Goal: Transaction & Acquisition: Book appointment/travel/reservation

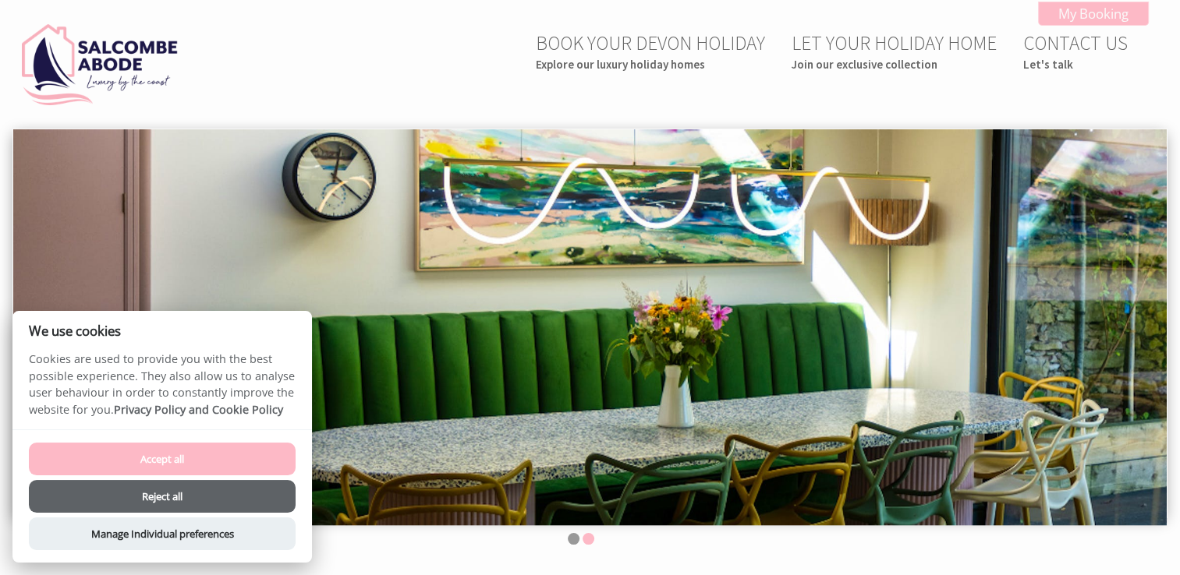
click at [259, 495] on button "Reject all" at bounding box center [162, 496] width 267 height 33
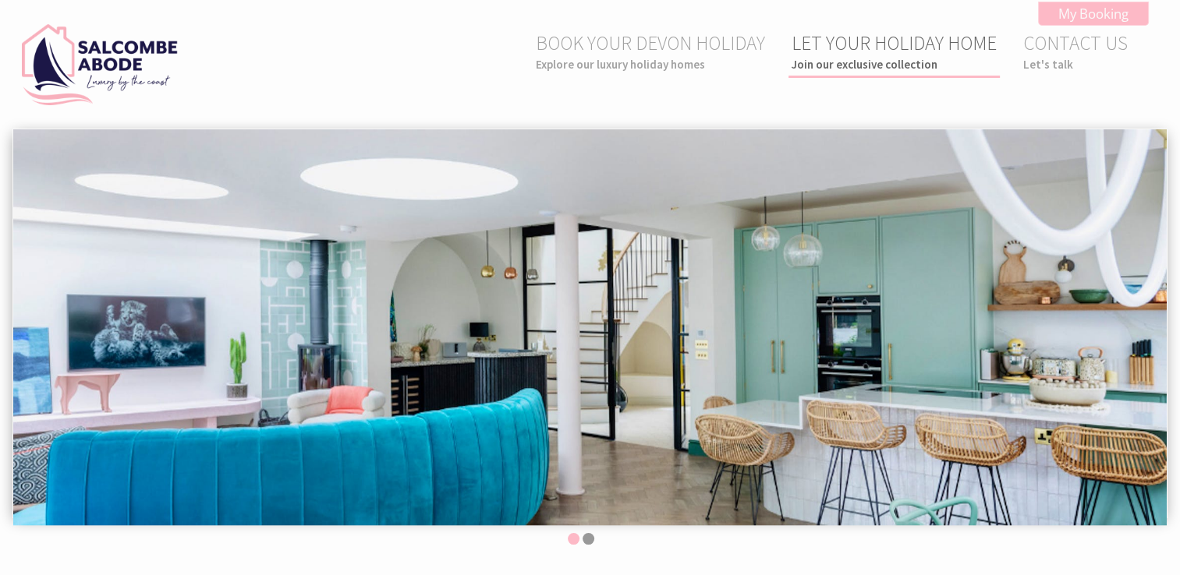
click at [873, 65] on small "Join our exclusive collection" at bounding box center [893, 64] width 205 height 15
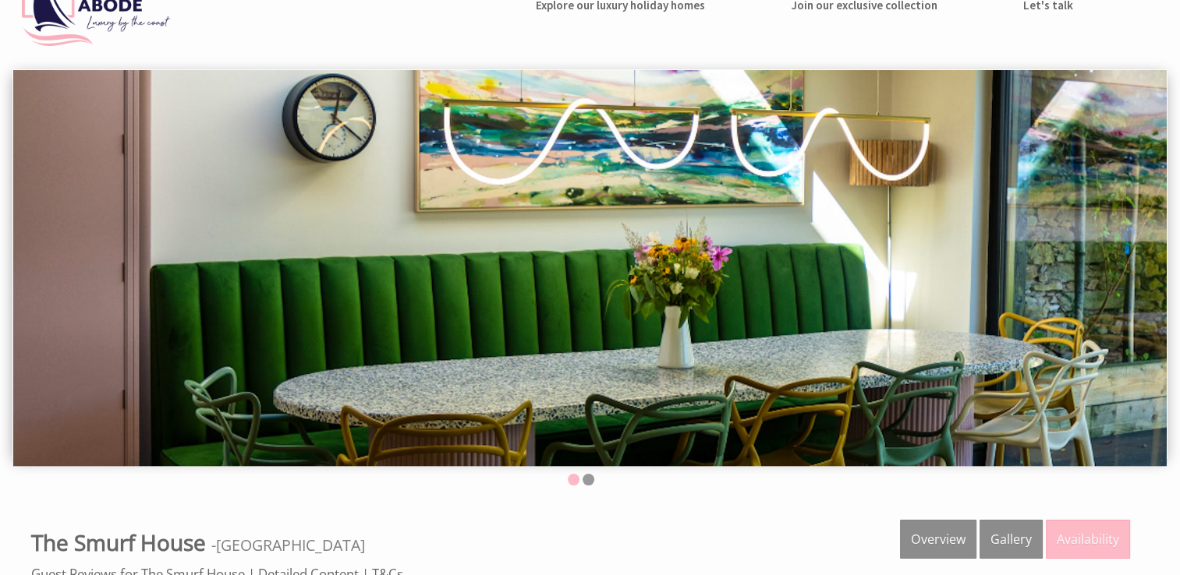
scroll to position [65, 0]
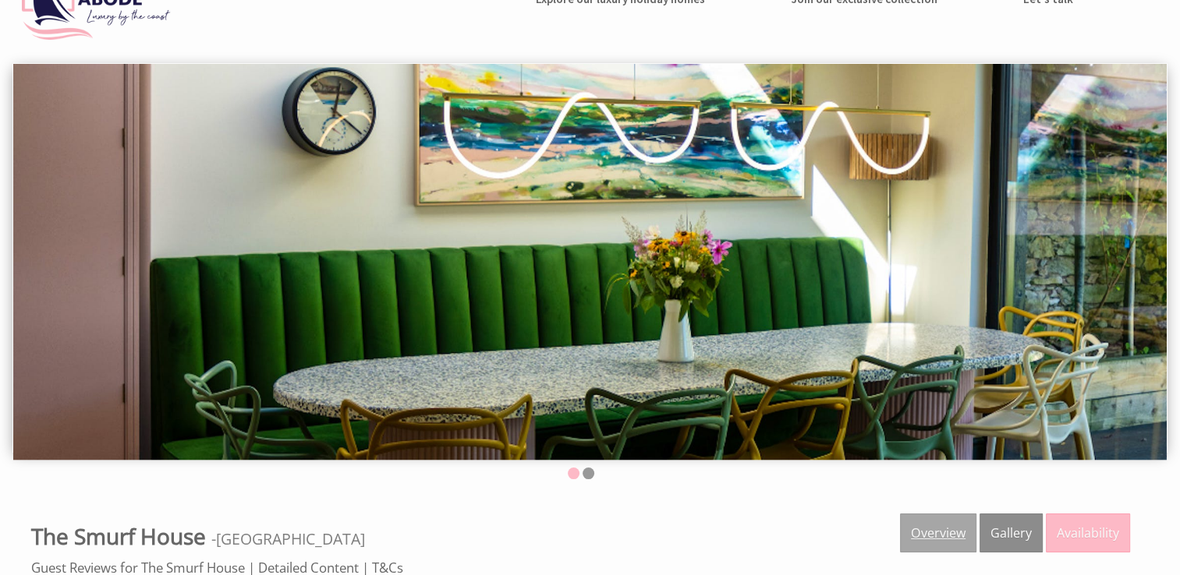
click at [961, 534] on link "Overview" at bounding box center [938, 533] width 76 height 39
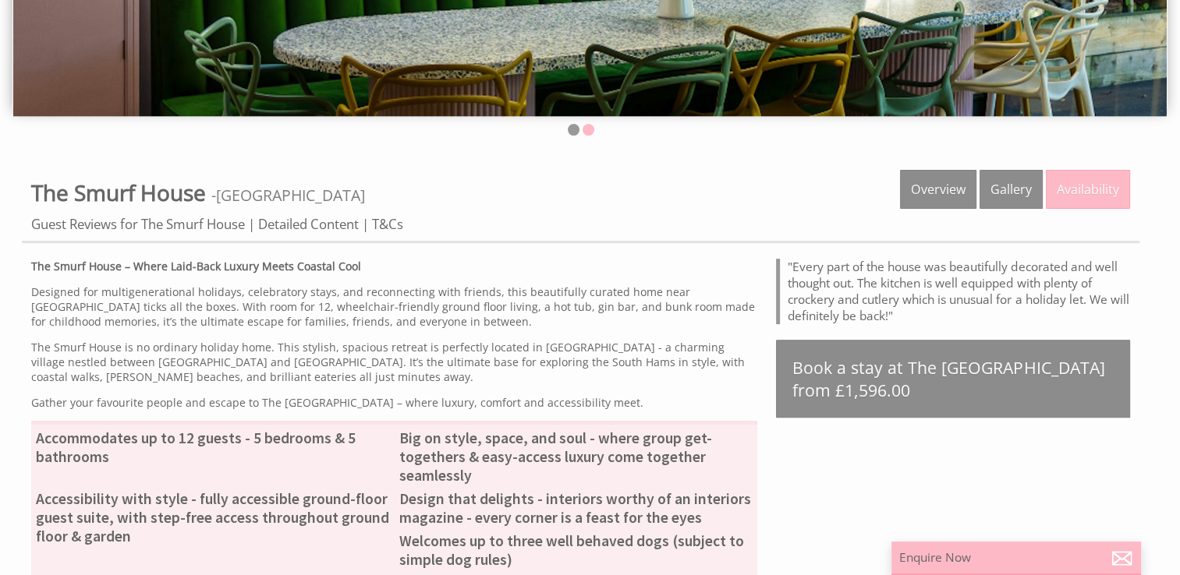
scroll to position [412, 0]
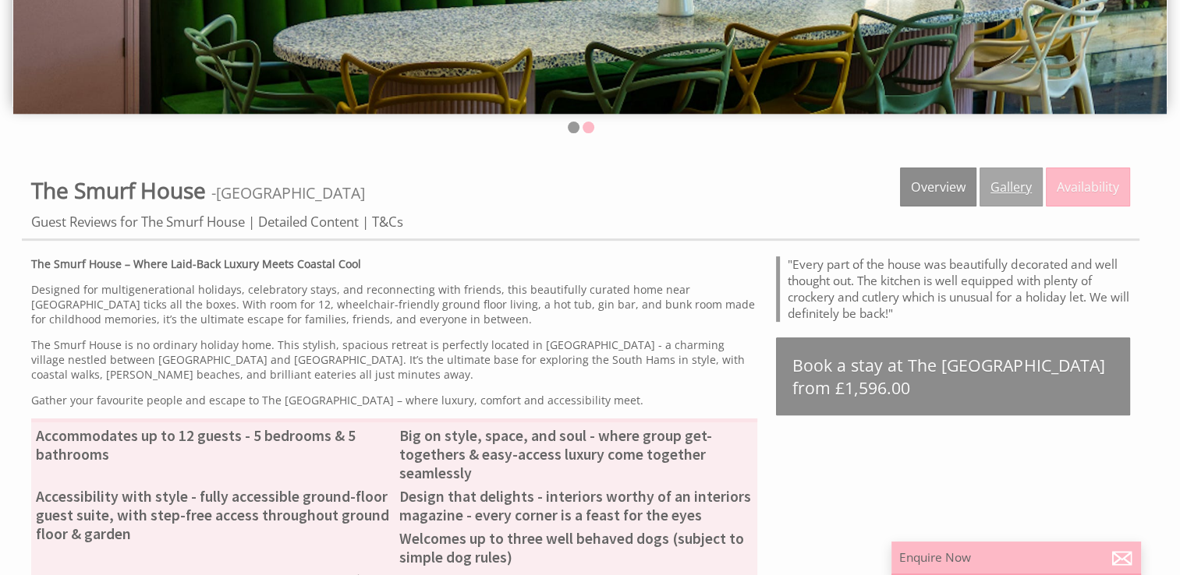
click at [1018, 189] on link "Gallery" at bounding box center [1010, 187] width 63 height 39
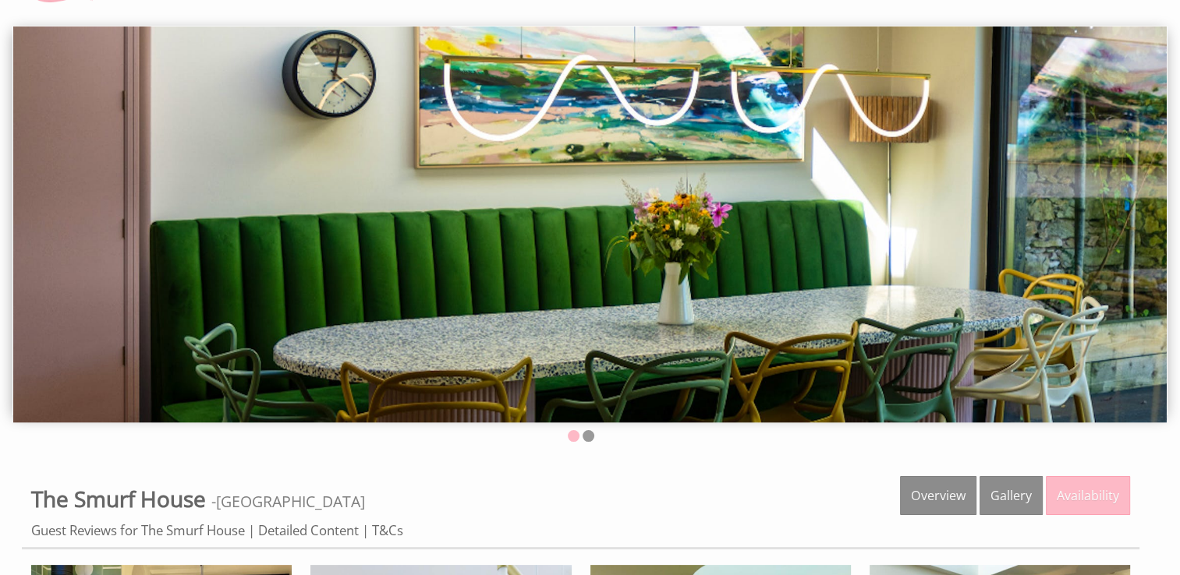
scroll to position [99, 0]
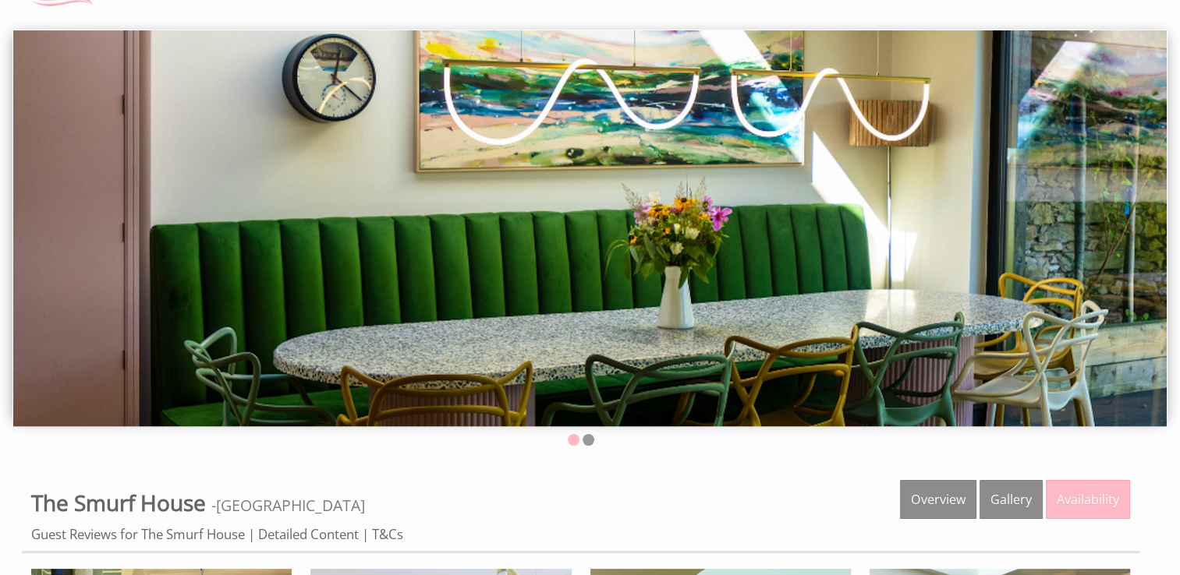
click at [1106, 199] on img at bounding box center [589, 228] width 1153 height 396
click at [1012, 503] on link "Gallery" at bounding box center [1010, 499] width 63 height 39
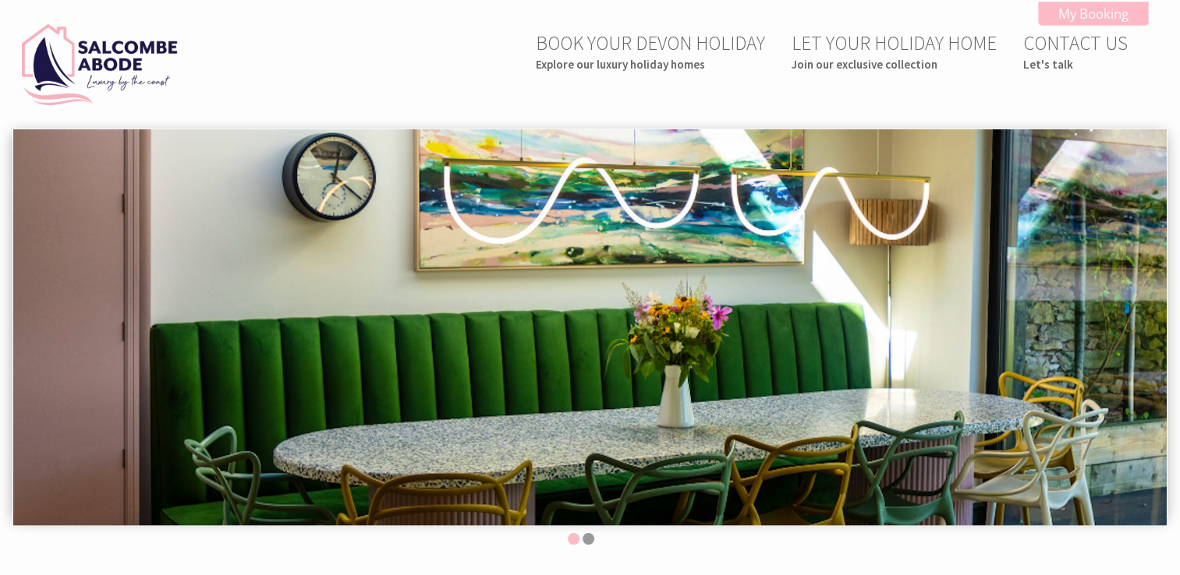
click at [1058, 298] on img at bounding box center [589, 327] width 1153 height 396
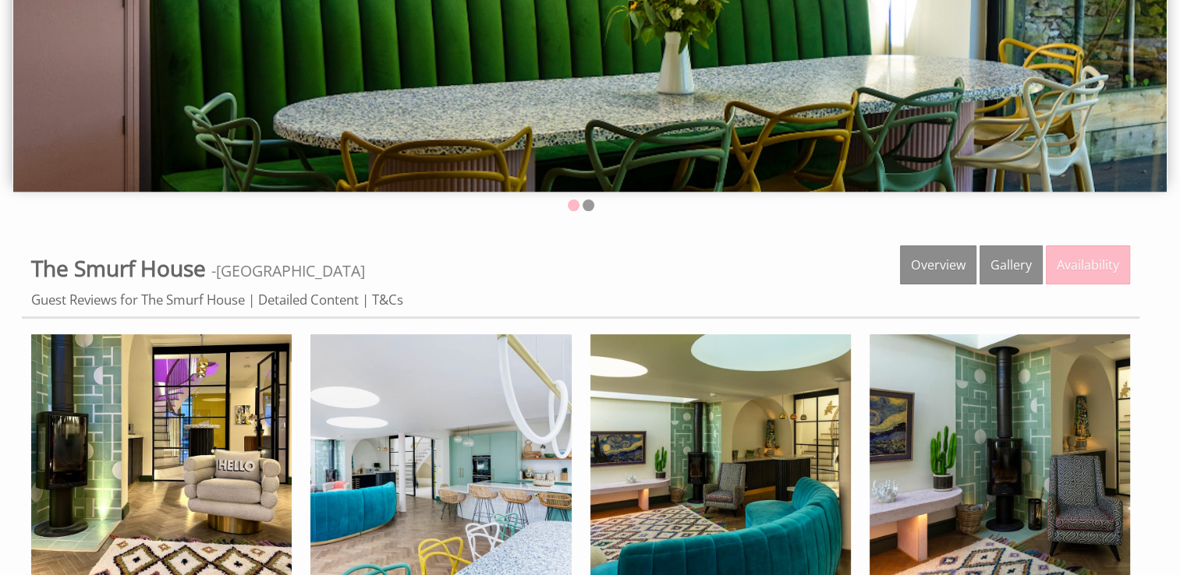
scroll to position [337, 0]
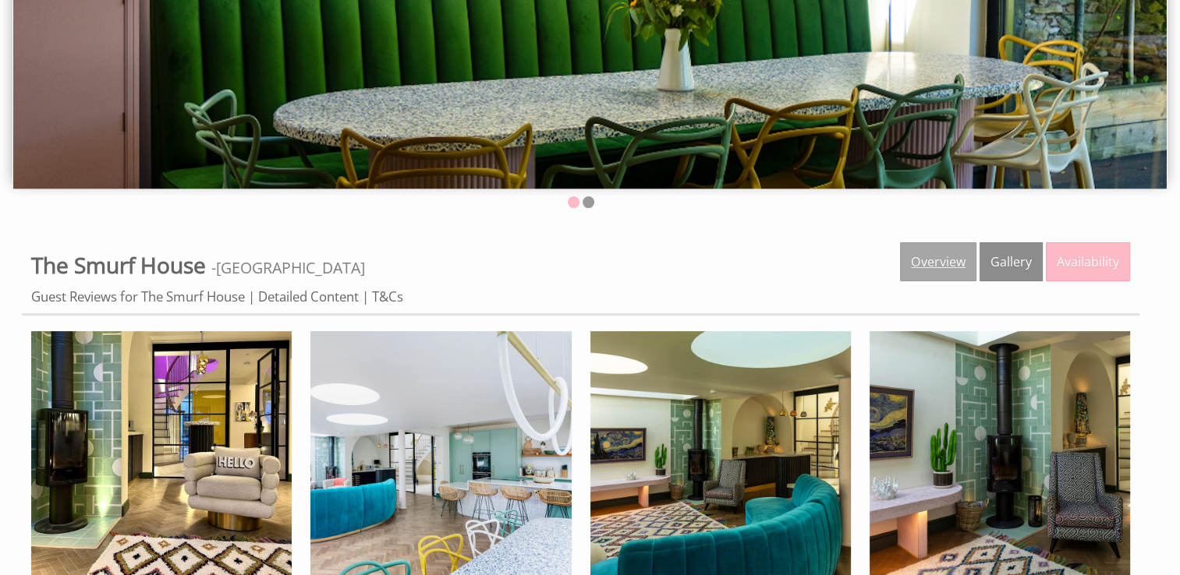
click at [942, 256] on link "Overview" at bounding box center [938, 261] width 76 height 39
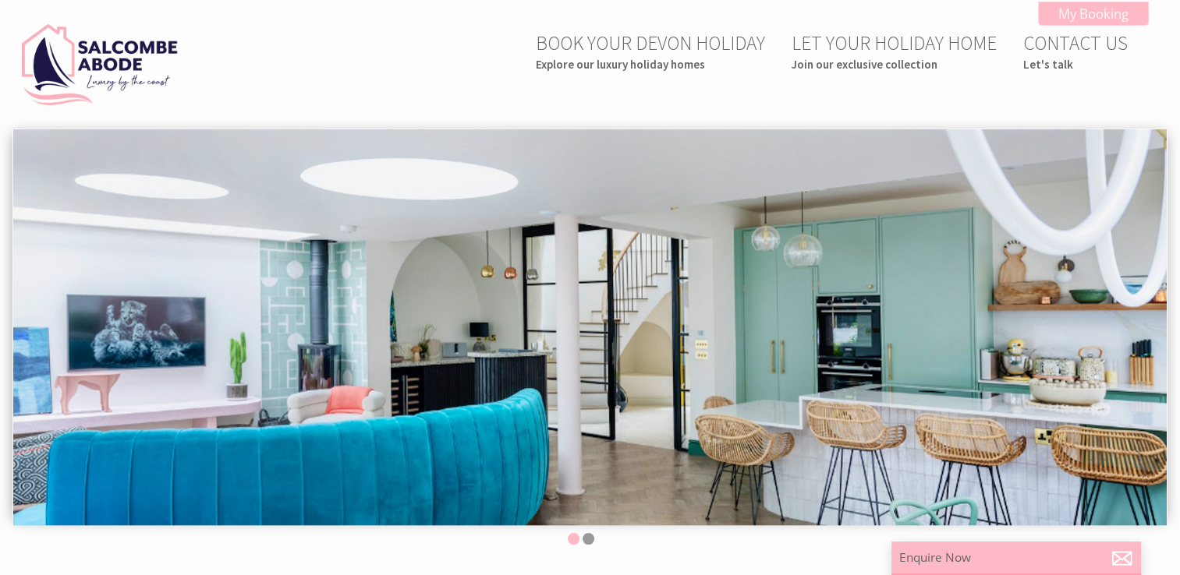
click at [1082, 295] on img at bounding box center [589, 327] width 1153 height 396
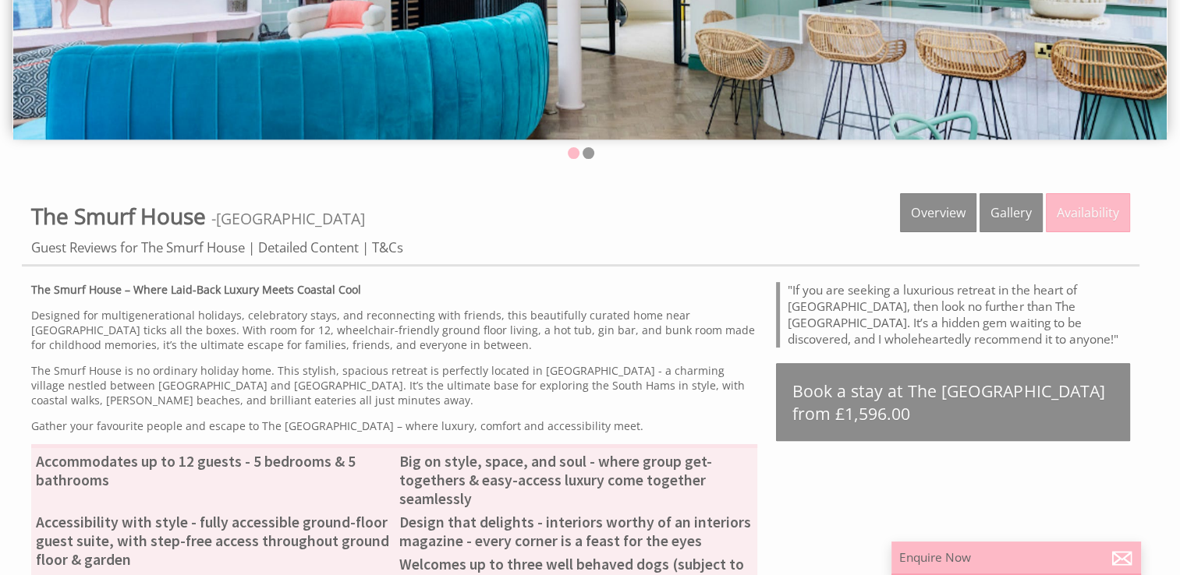
scroll to position [382, 0]
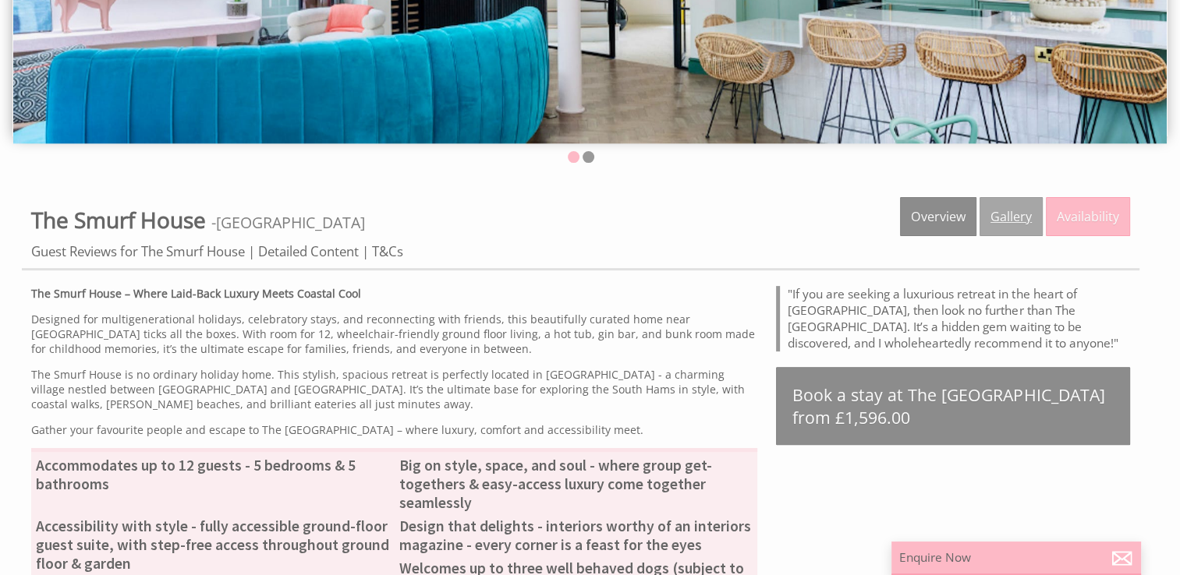
click at [1008, 218] on link "Gallery" at bounding box center [1010, 216] width 63 height 39
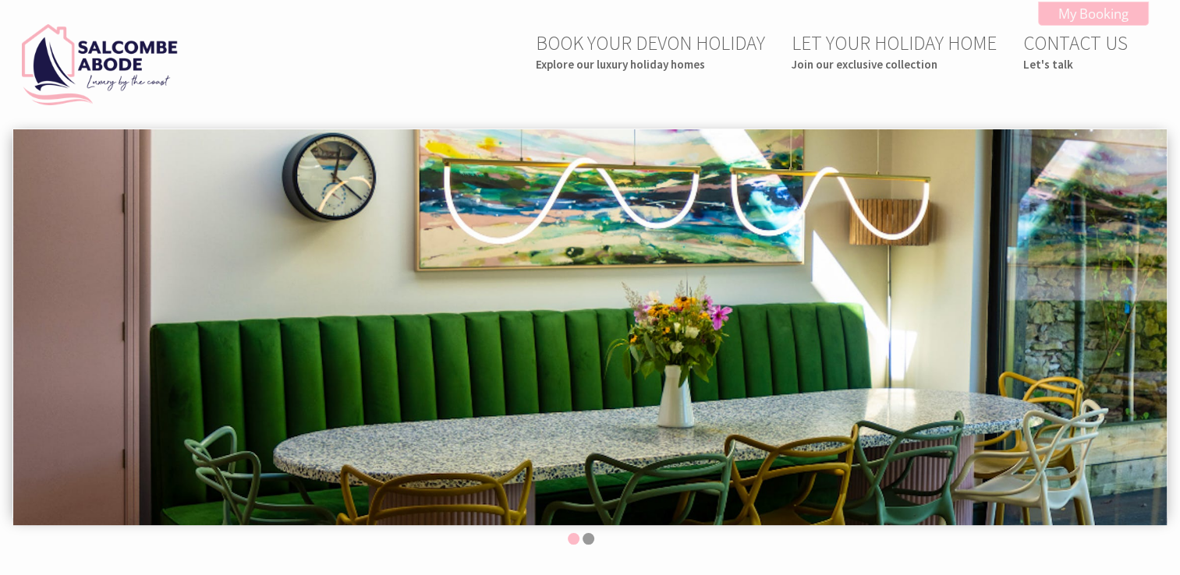
click at [906, 287] on img at bounding box center [589, 327] width 1153 height 396
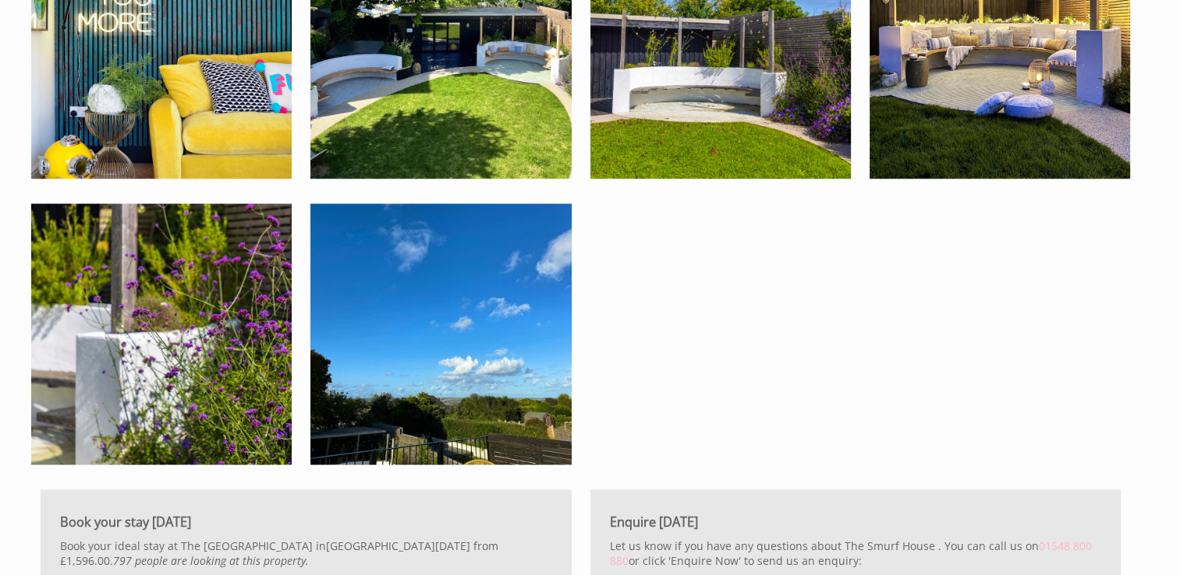
scroll to position [2757, 0]
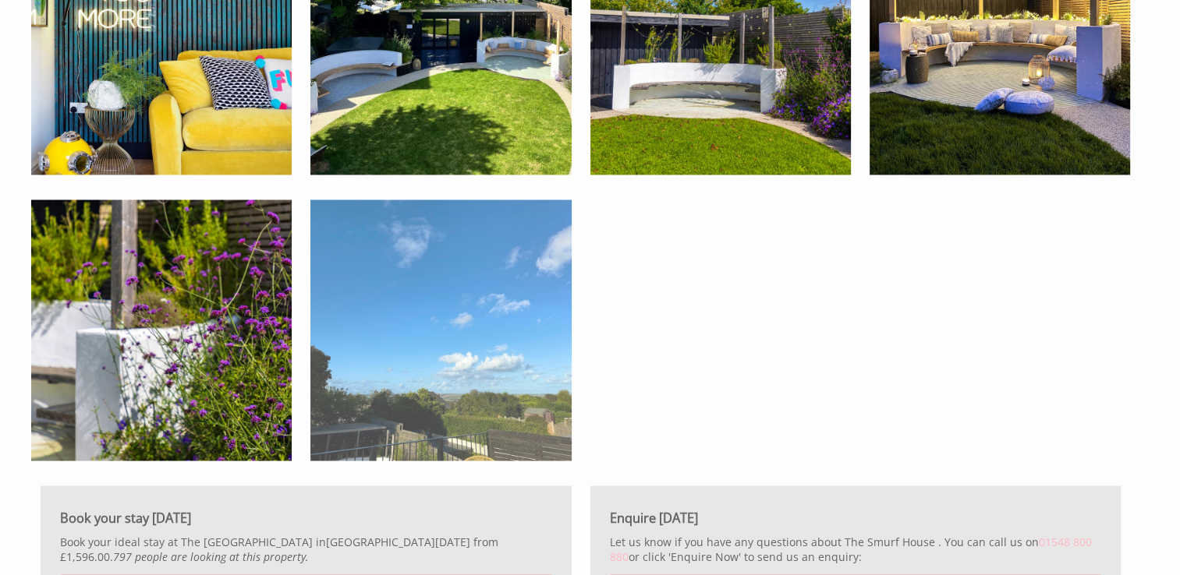
click at [504, 423] on img at bounding box center [440, 330] width 260 height 260
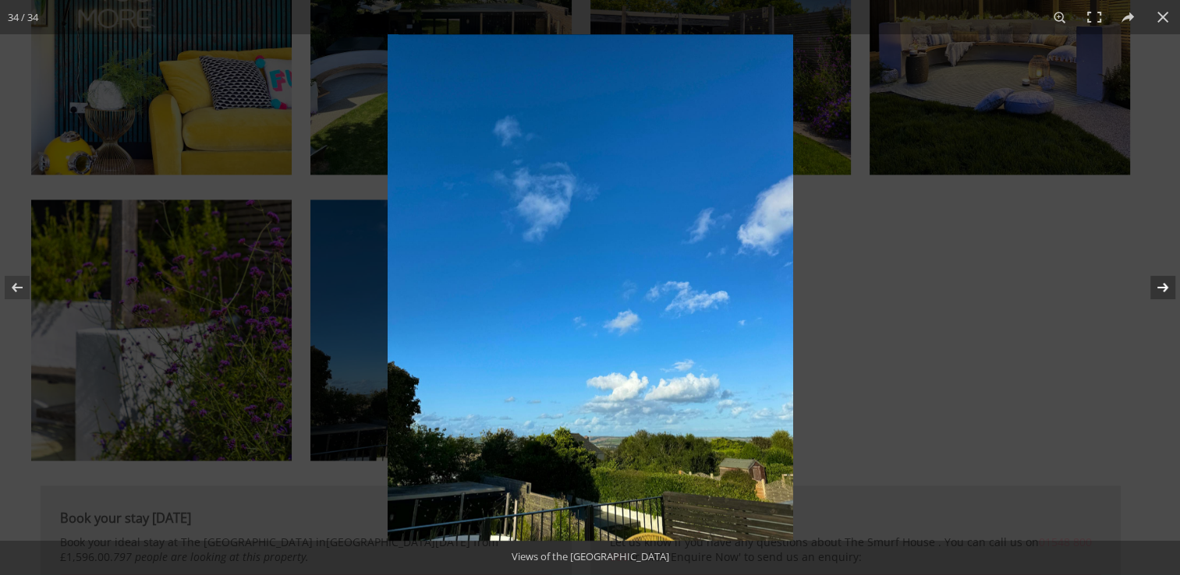
click at [1159, 288] on button at bounding box center [1152, 288] width 55 height 78
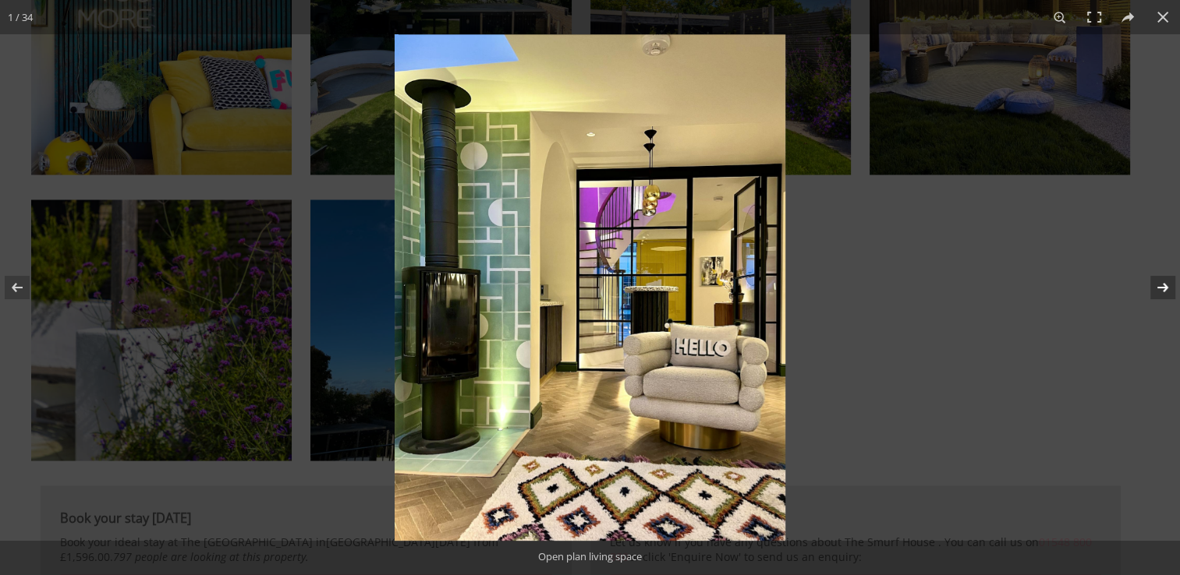
click at [1159, 288] on button at bounding box center [1152, 288] width 55 height 78
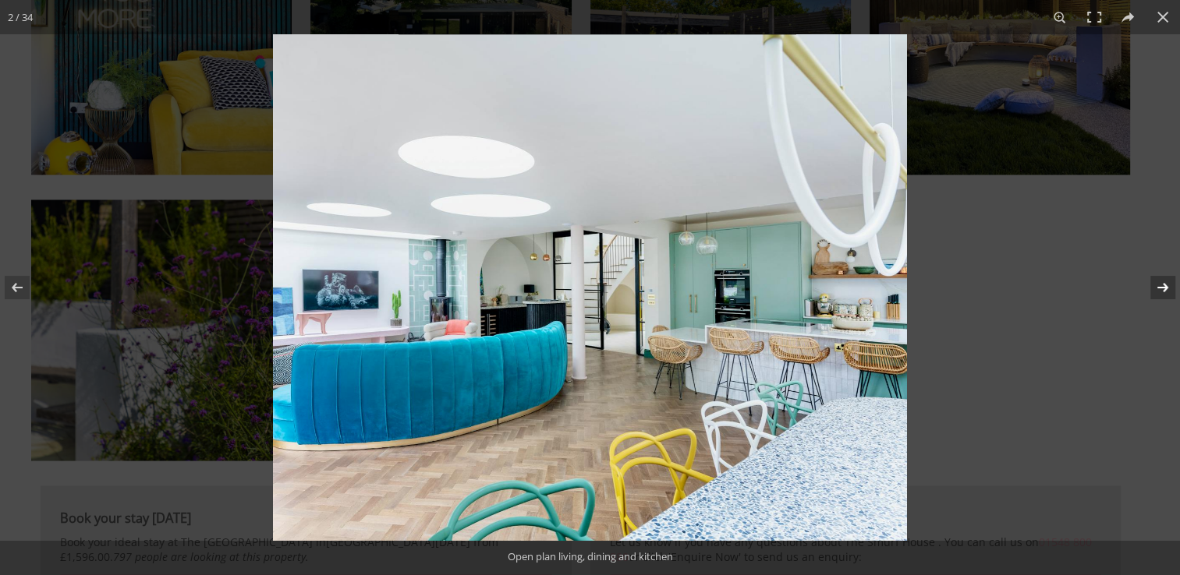
click at [1159, 288] on button at bounding box center [1152, 288] width 55 height 78
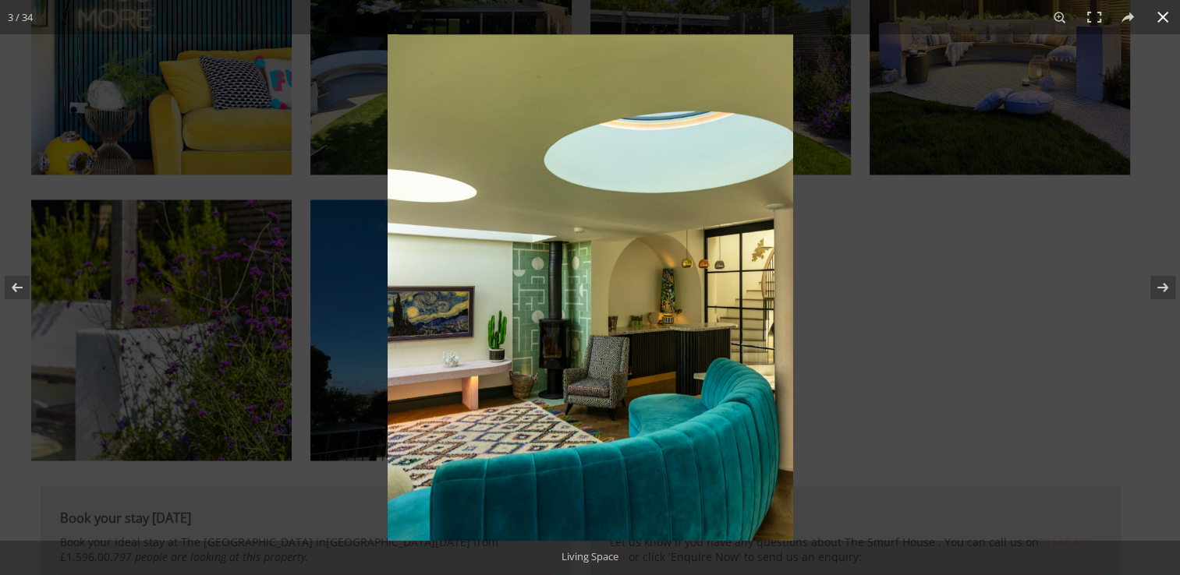
click at [1165, 14] on button at bounding box center [1162, 17] width 34 height 34
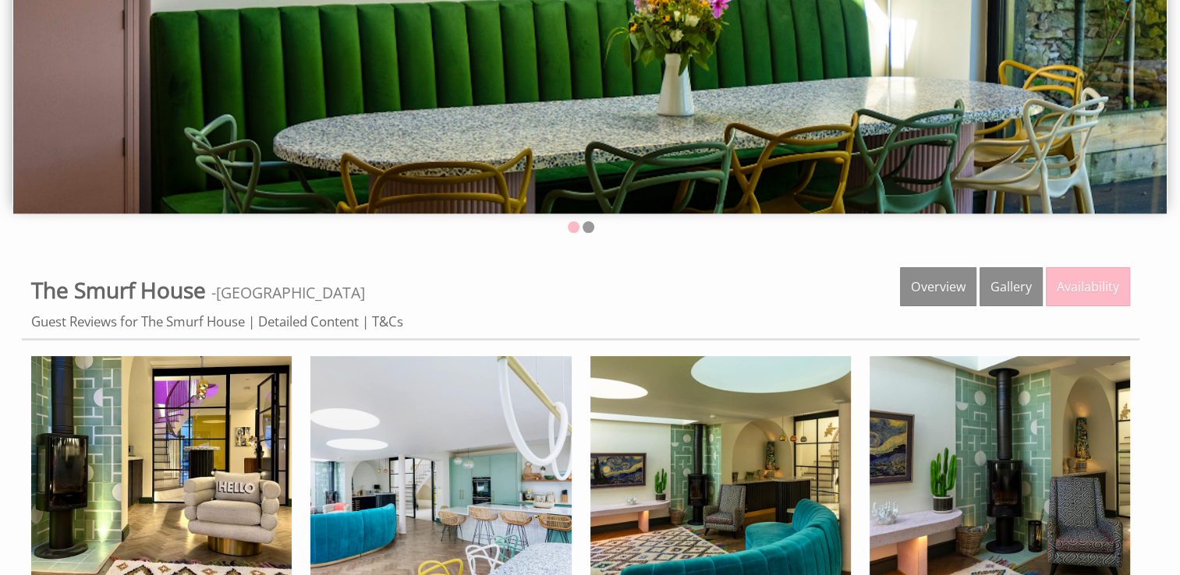
scroll to position [0, 0]
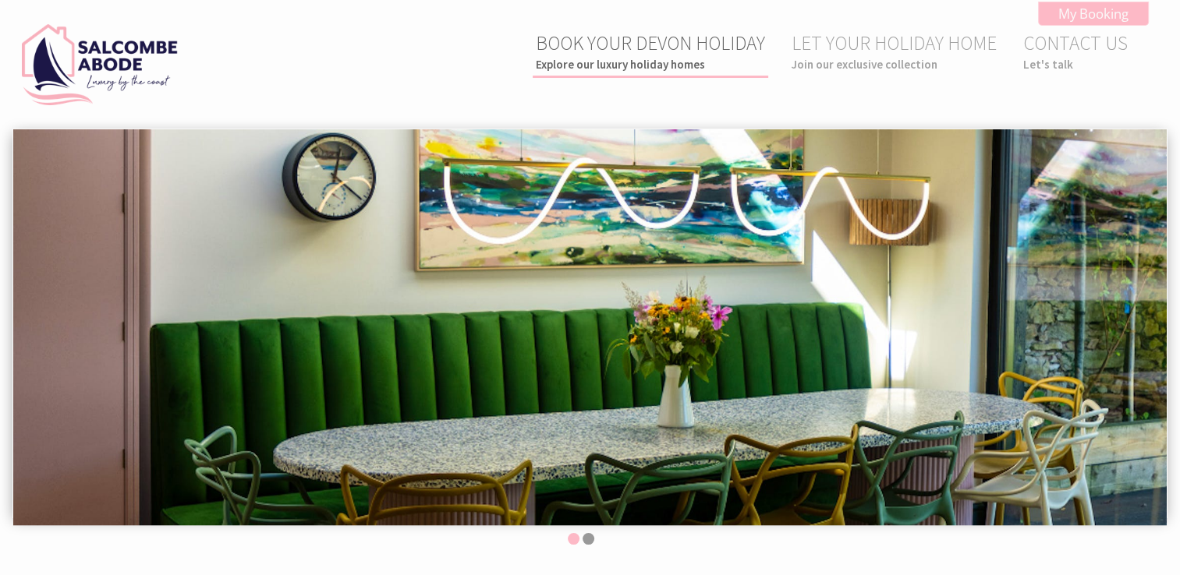
click at [675, 69] on small "Explore our luxury holiday homes" at bounding box center [650, 64] width 229 height 15
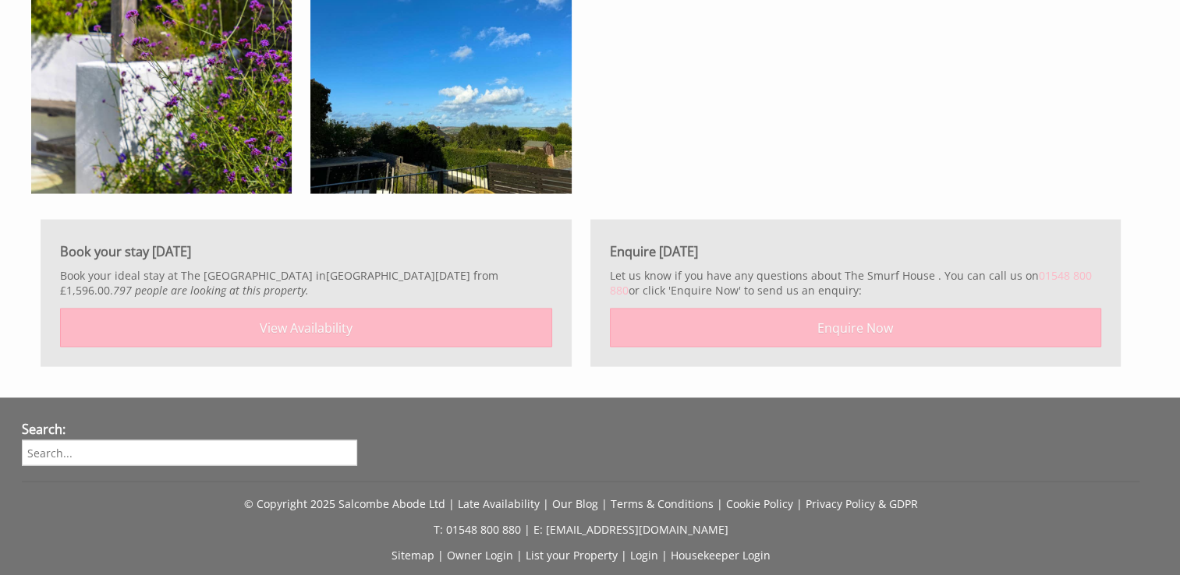
scroll to position [3200, 0]
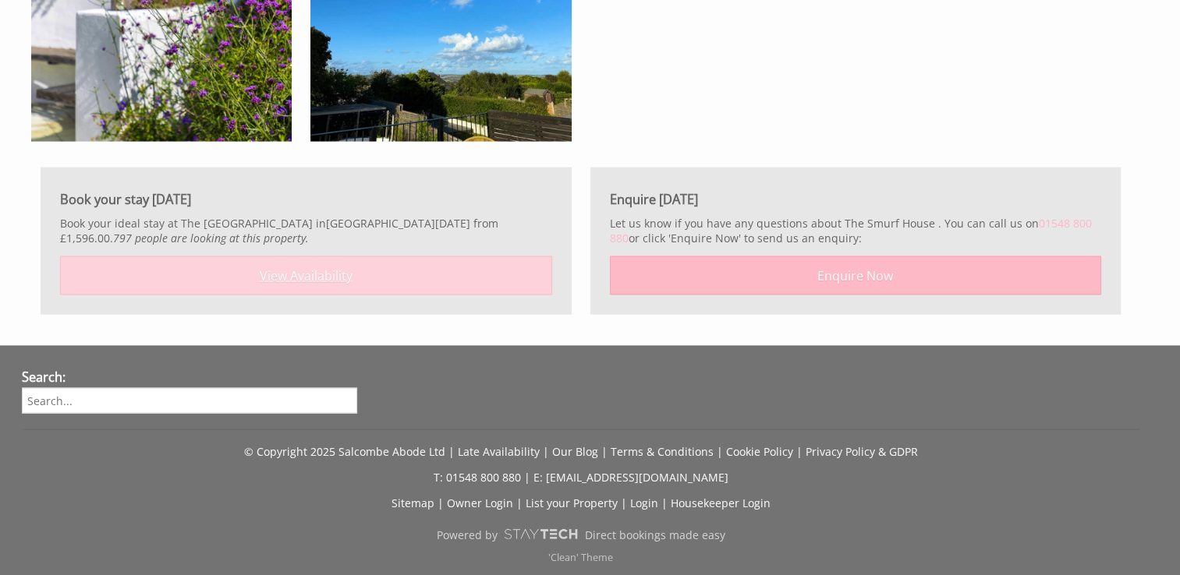
click at [343, 276] on link "View Availability" at bounding box center [306, 276] width 492 height 39
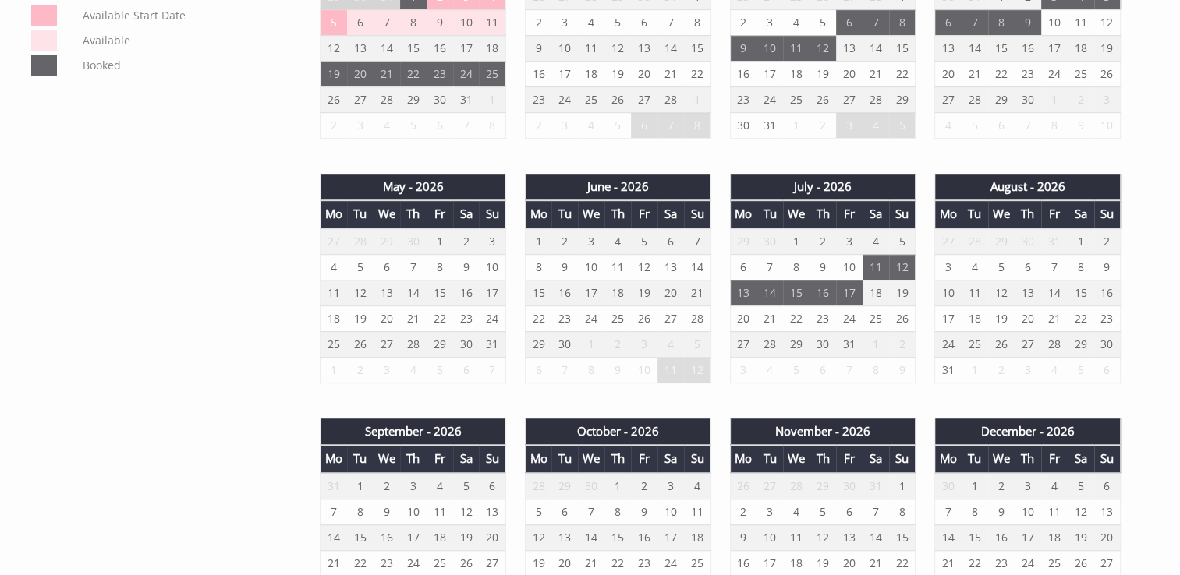
scroll to position [982, 0]
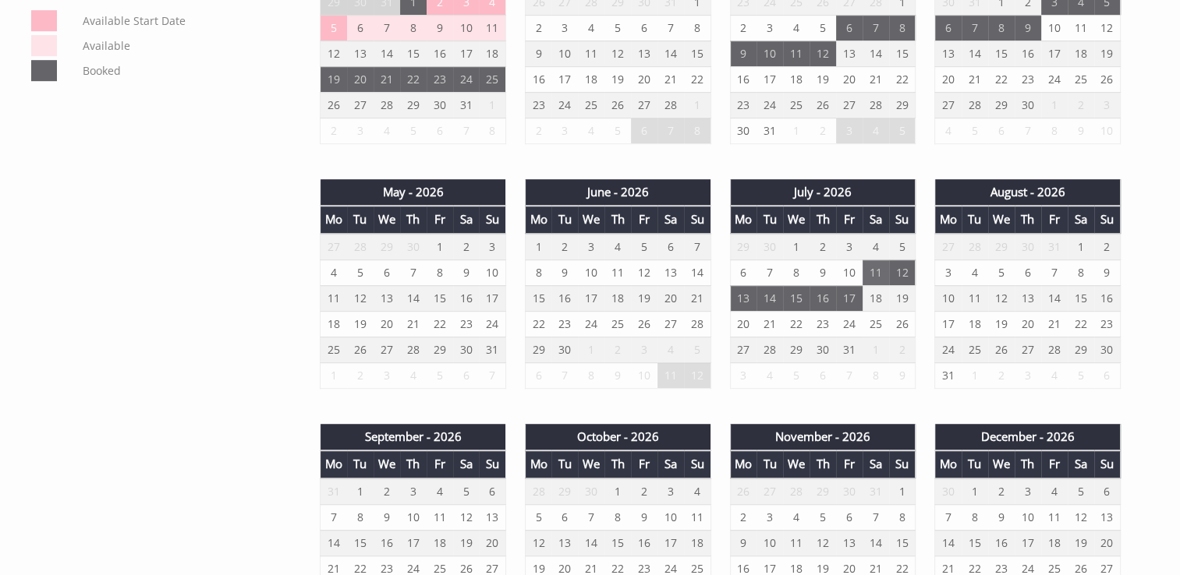
click at [876, 271] on td "11" at bounding box center [875, 273] width 27 height 26
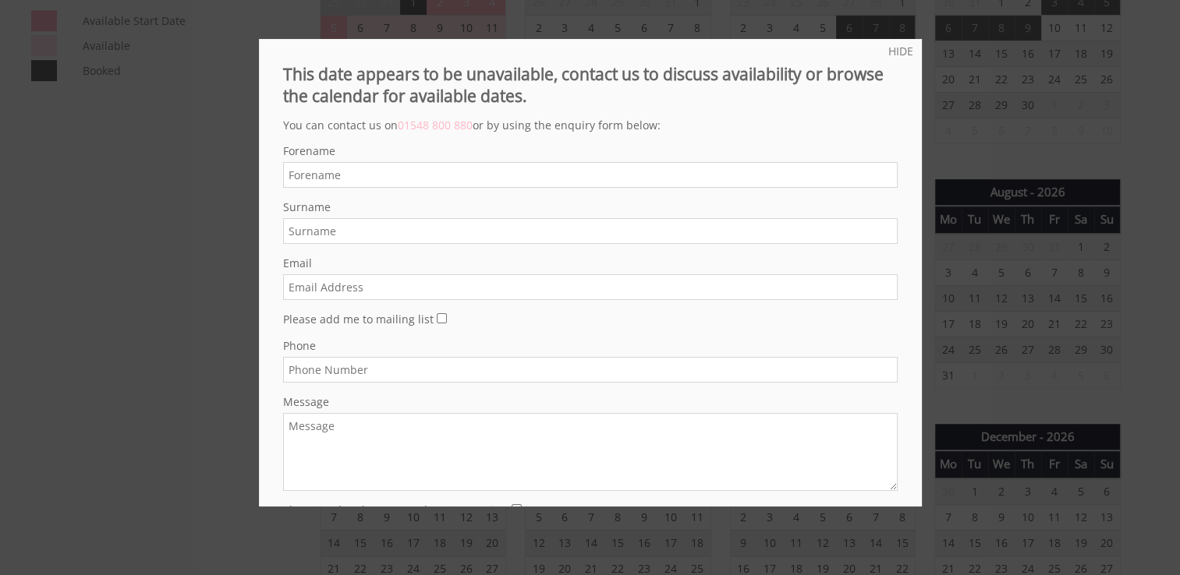
click at [876, 271] on label "Email" at bounding box center [590, 263] width 614 height 15
click at [876, 274] on input "Email" at bounding box center [590, 287] width 614 height 26
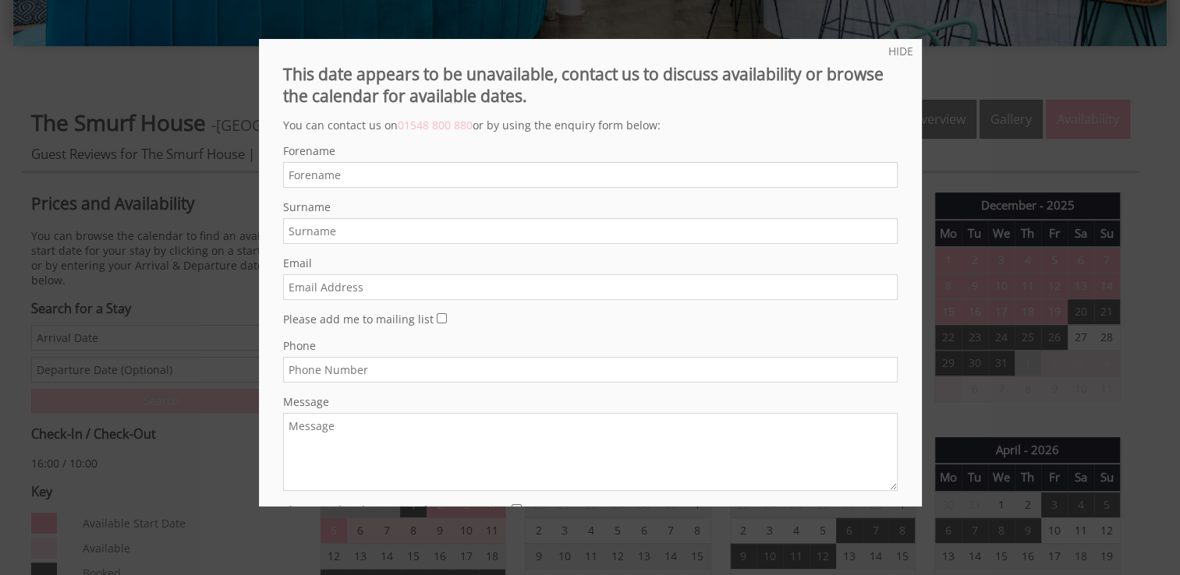
scroll to position [0, 0]
